Goal: Task Accomplishment & Management: Complete application form

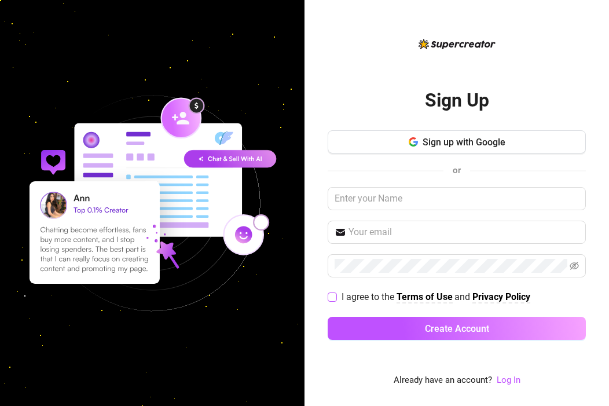
click at [333, 297] on input "I agree to the Terms of Use and Privacy Policy" at bounding box center [331, 296] width 8 height 8
checkbox input "true"
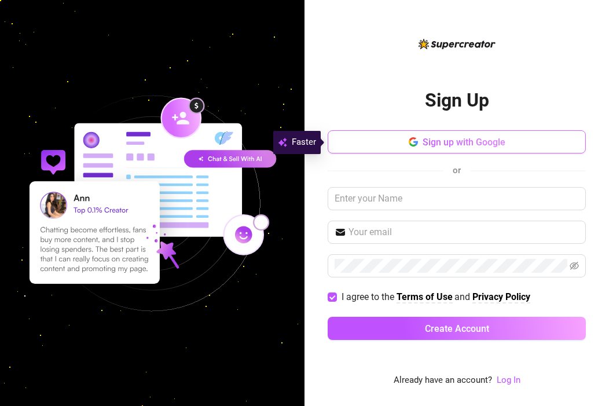
click at [485, 138] on span "Sign up with Google" at bounding box center [463, 142] width 83 height 11
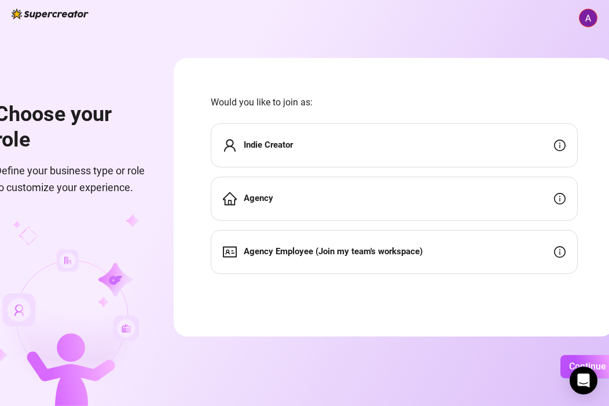
click at [560, 200] on icon "info-circle" at bounding box center [560, 199] width 12 height 12
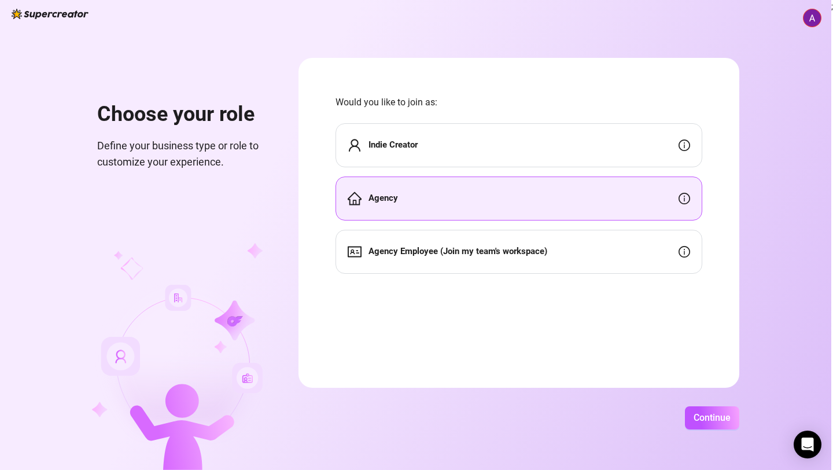
click at [496, 160] on div "Indie Creator" at bounding box center [519, 145] width 367 height 44
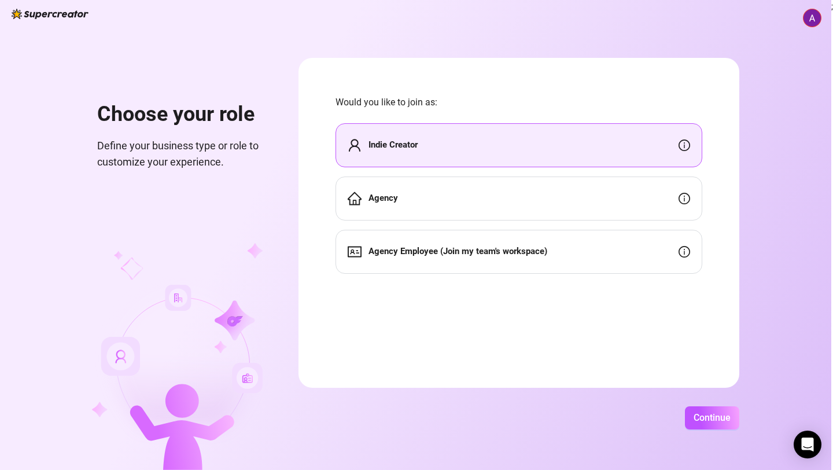
click at [486, 194] on div "Agency" at bounding box center [519, 198] width 367 height 44
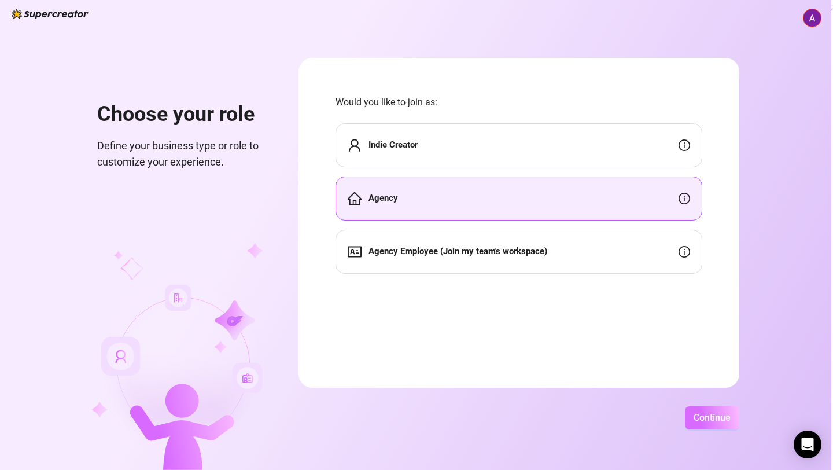
click at [608, 405] on span "Continue" at bounding box center [712, 417] width 37 height 11
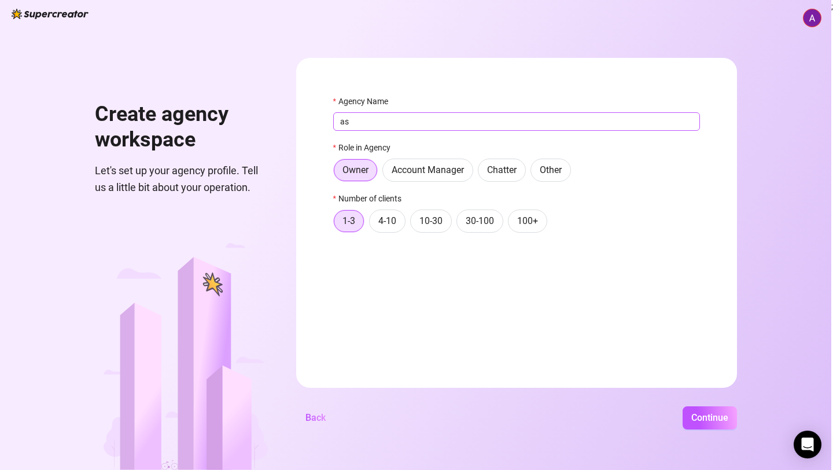
type input "a"
type input "Astra"
click at [608, 405] on span "Continue" at bounding box center [709, 417] width 37 height 11
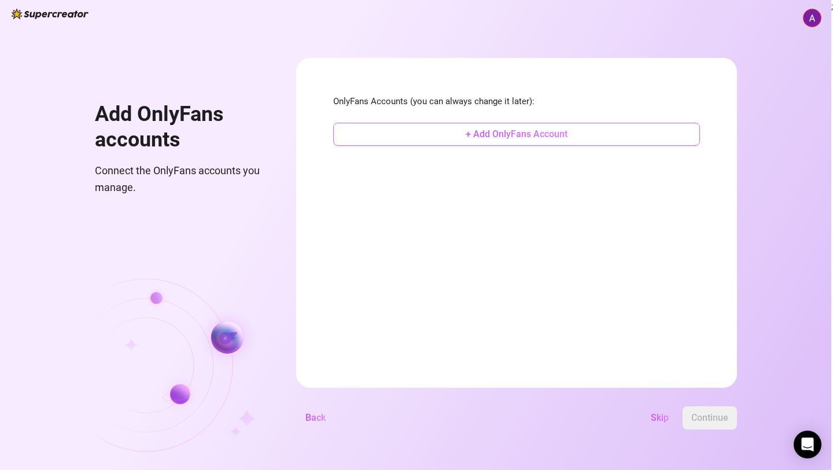
click at [522, 138] on span "+ Add OnlyFans Account" at bounding box center [517, 133] width 102 height 11
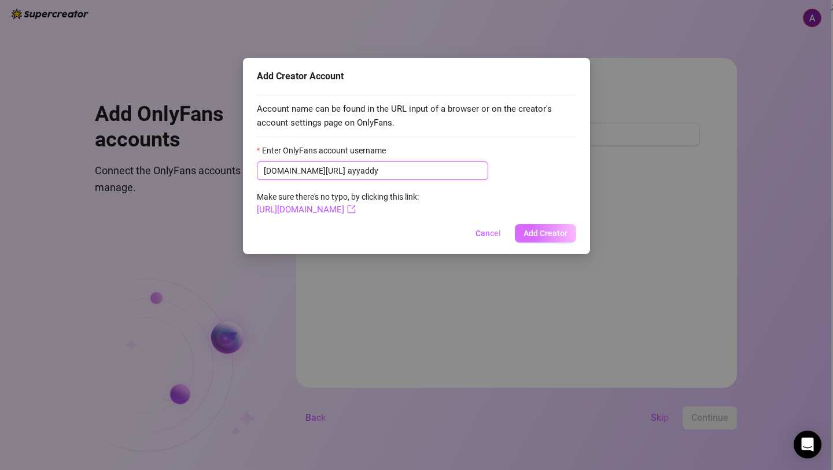
type input "ayyaddy"
click at [544, 231] on span "Add Creator" at bounding box center [546, 233] width 44 height 9
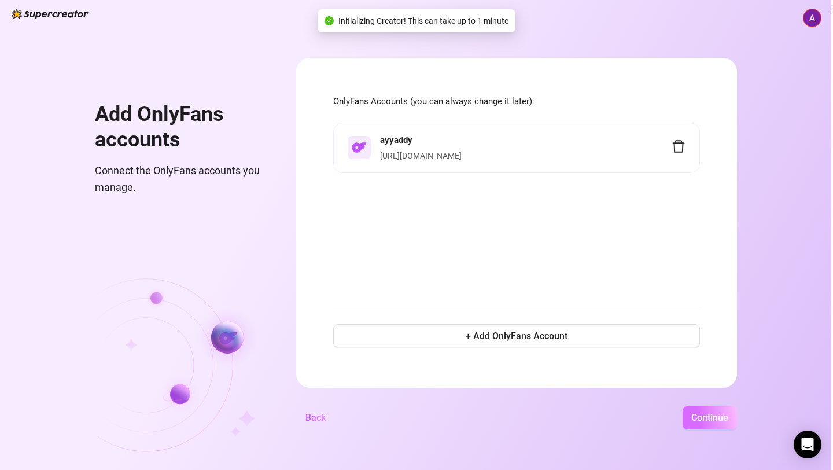
click at [608, 405] on span "Continue" at bounding box center [709, 417] width 37 height 11
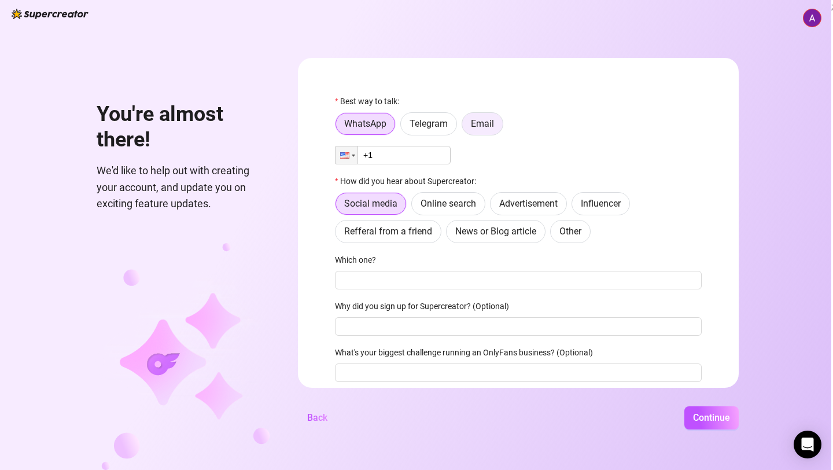
click at [488, 122] on span "Email" at bounding box center [482, 123] width 23 height 11
click at [465, 127] on input "Email" at bounding box center [465, 127] width 0 height 0
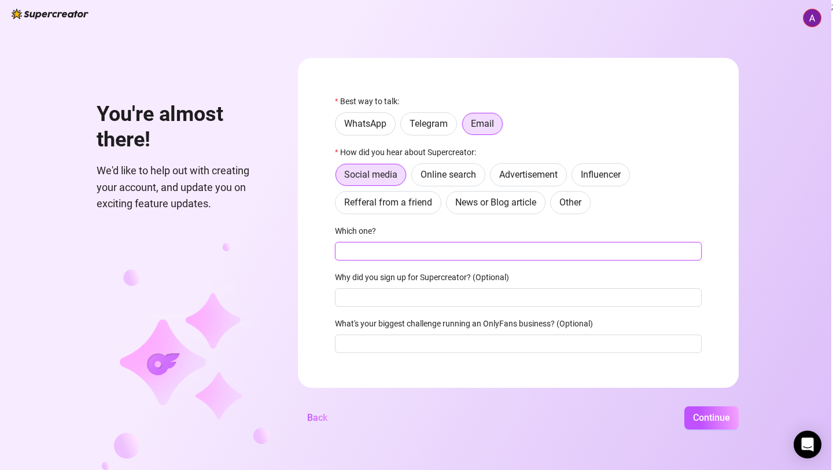
click at [583, 257] on input "Which one?" at bounding box center [518, 251] width 367 height 19
click at [608, 405] on button "Continue" at bounding box center [711, 417] width 54 height 23
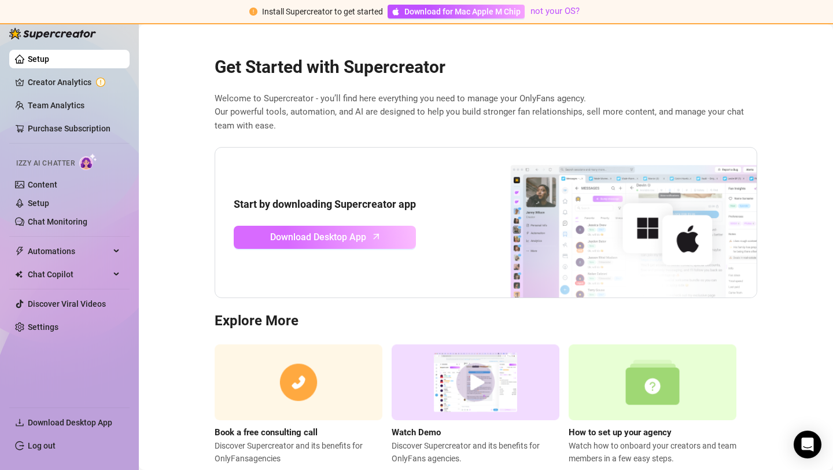
click at [322, 241] on span "Download Desktop App" at bounding box center [318, 237] width 96 height 14
